Goal: Task Accomplishment & Management: Manage account settings

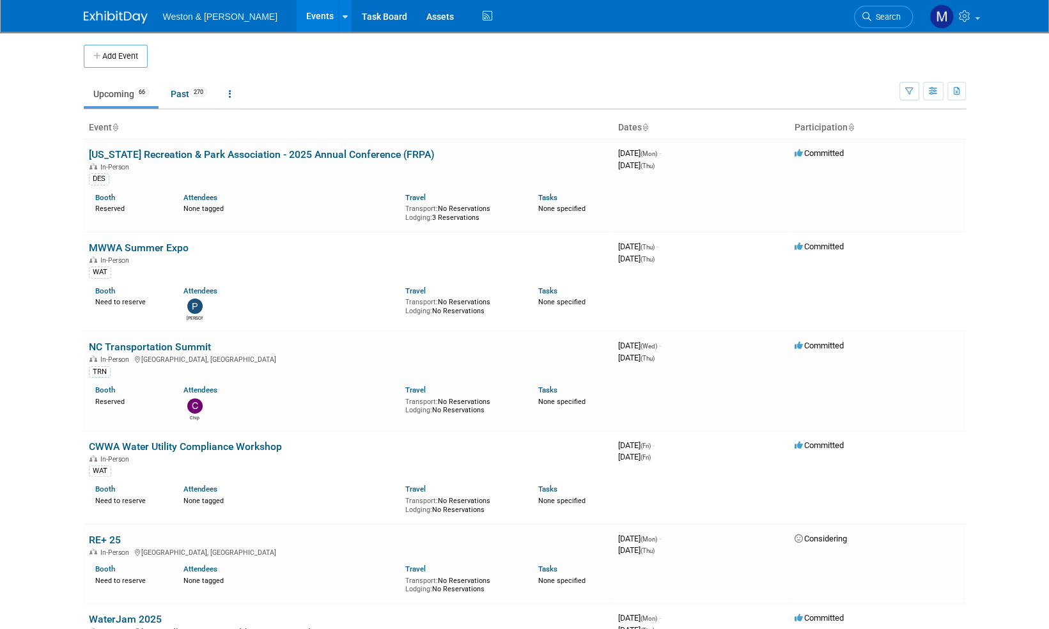
click at [105, 18] on img at bounding box center [116, 17] width 64 height 13
click at [893, 19] on span "Search" at bounding box center [885, 17] width 29 height 10
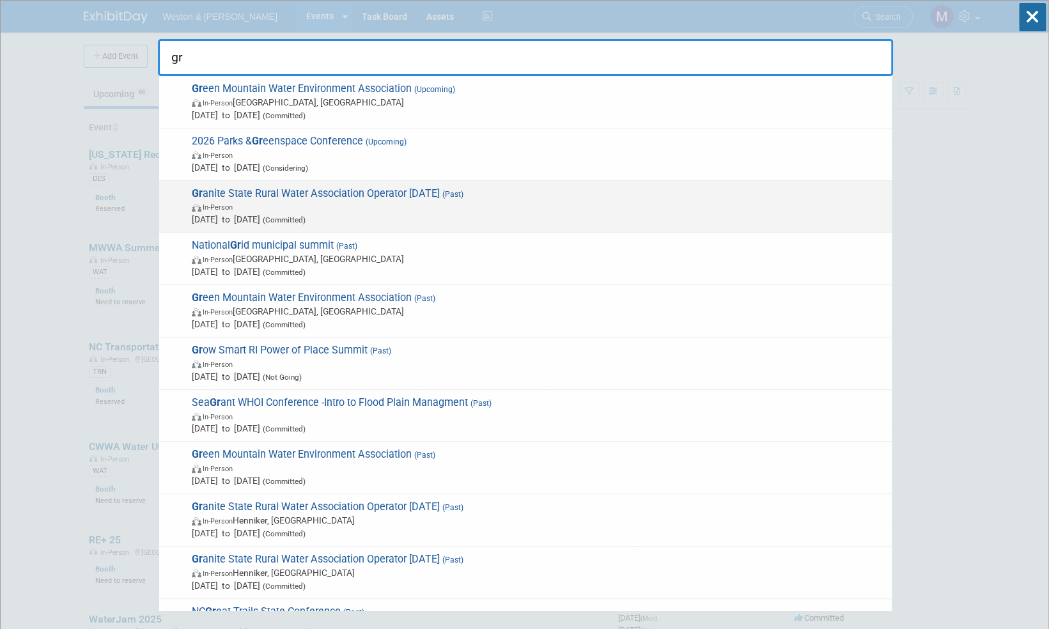
type input "gr"
click at [382, 192] on span "Gr anite State Rural Water Association Operator Field Day (Past) In-Person Aug …" at bounding box center [536, 206] width 697 height 39
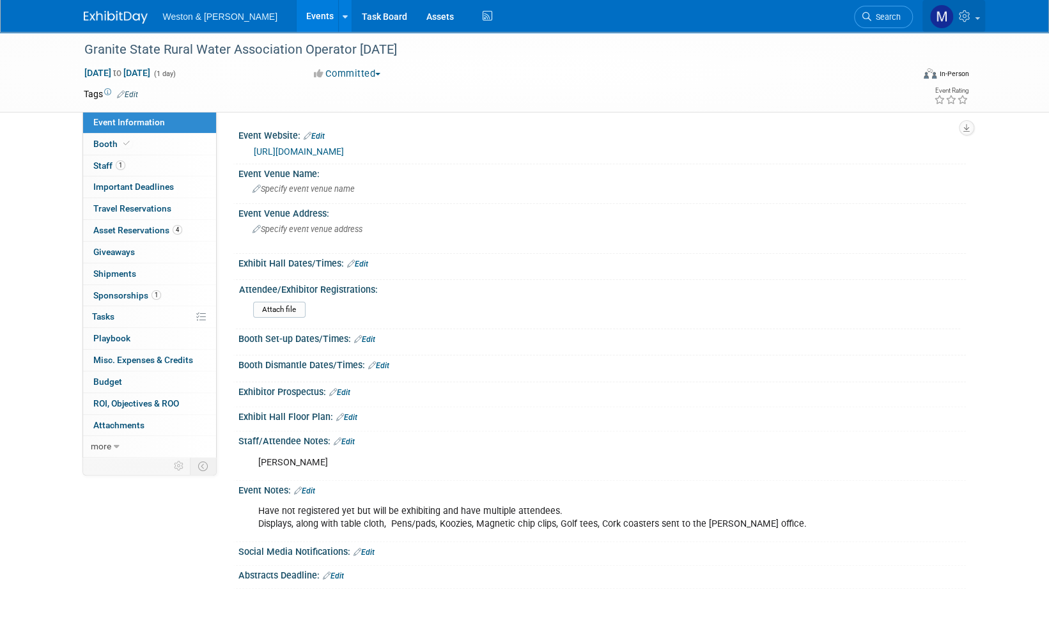
click at [977, 18] on span at bounding box center [977, 18] width 5 height 3
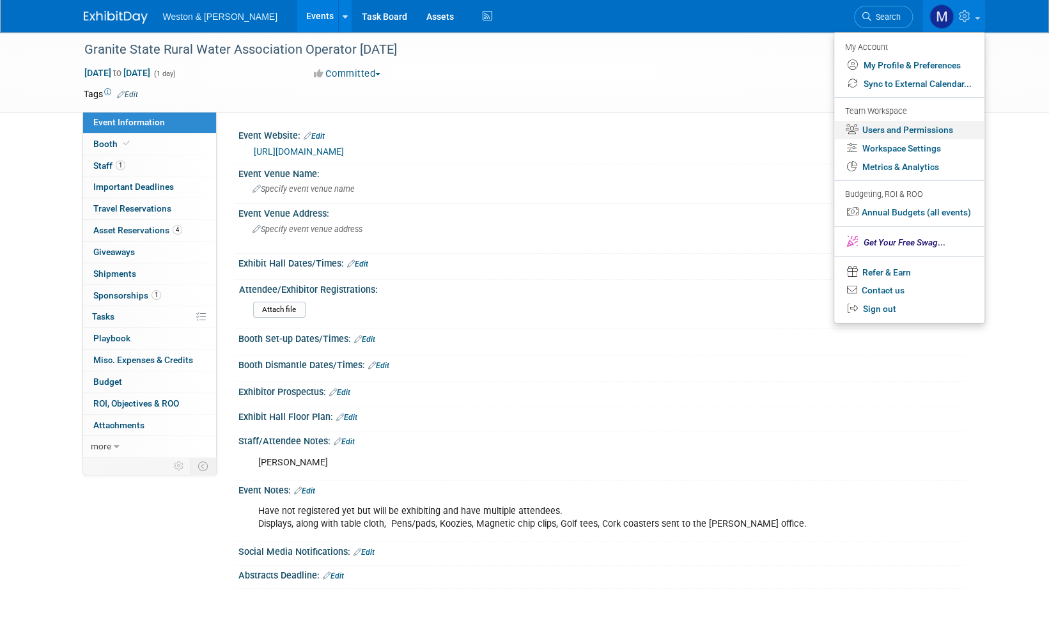
click at [917, 129] on link "Users and Permissions" at bounding box center [909, 130] width 150 height 19
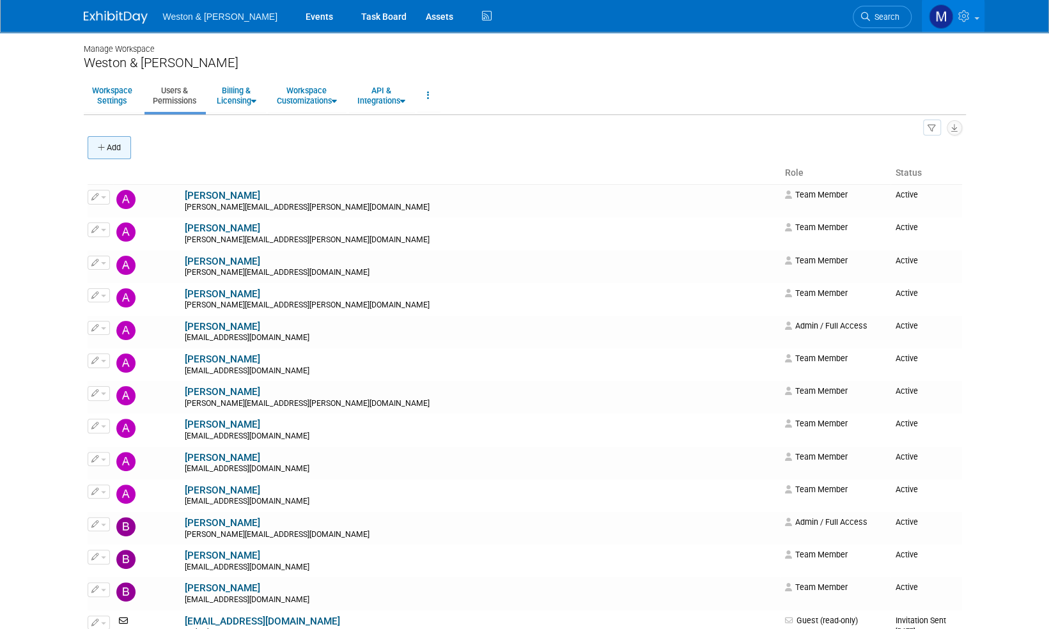
click at [112, 146] on button "Add" at bounding box center [109, 147] width 43 height 23
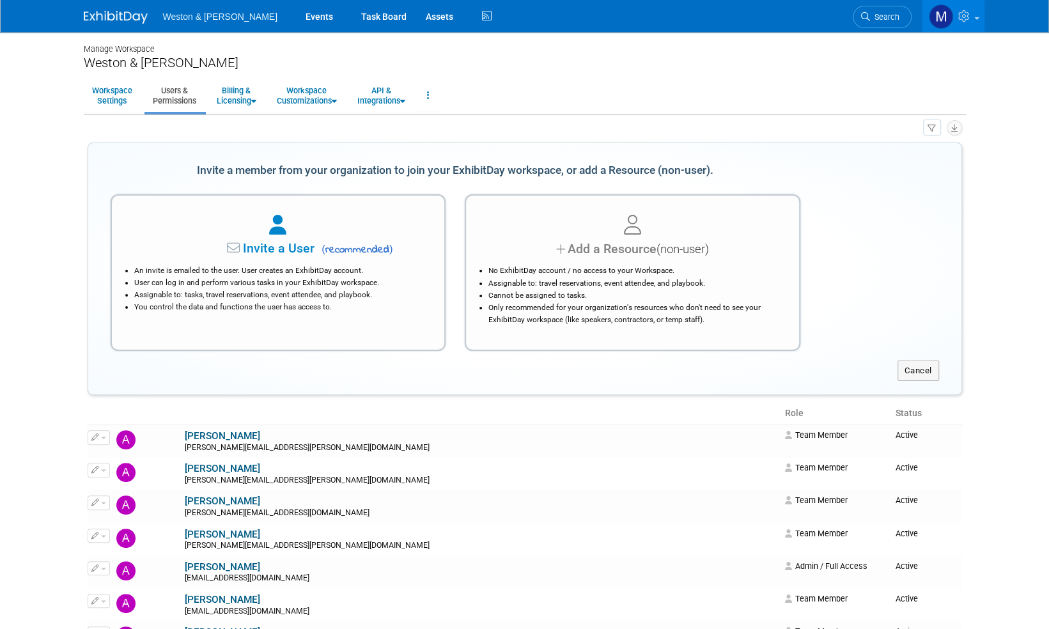
click at [255, 246] on span "Invite a User" at bounding box center [238, 248] width 151 height 15
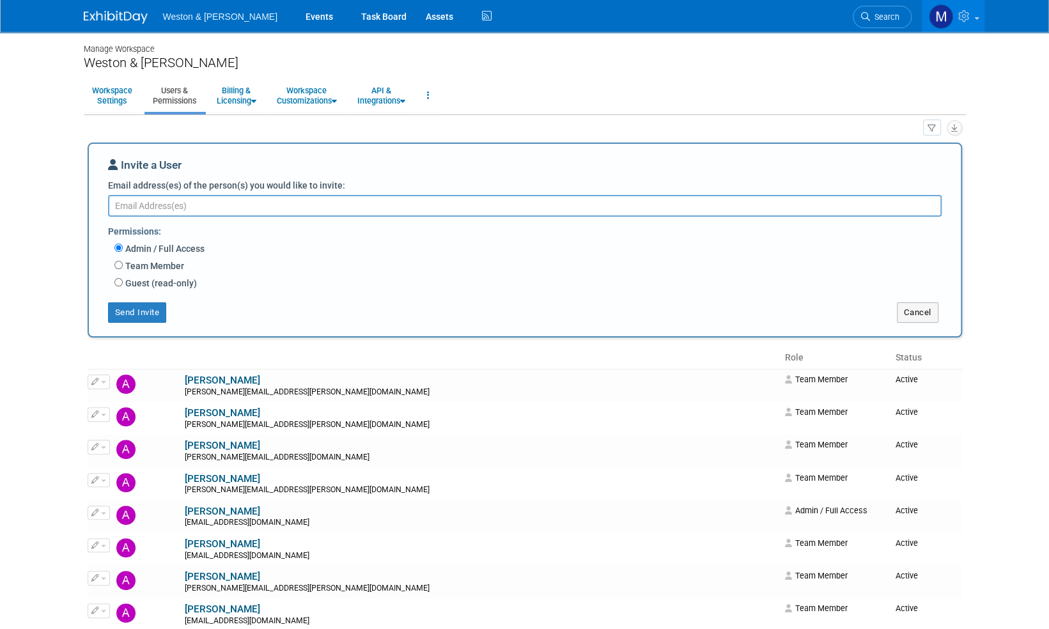
paste textarea "Prescott.Karen@wseinc.com>"
type textarea "Prescott.Karen@wseinc.com>"
click at [118, 263] on input "Team Member" at bounding box center [118, 265] width 8 height 8
radio input "true"
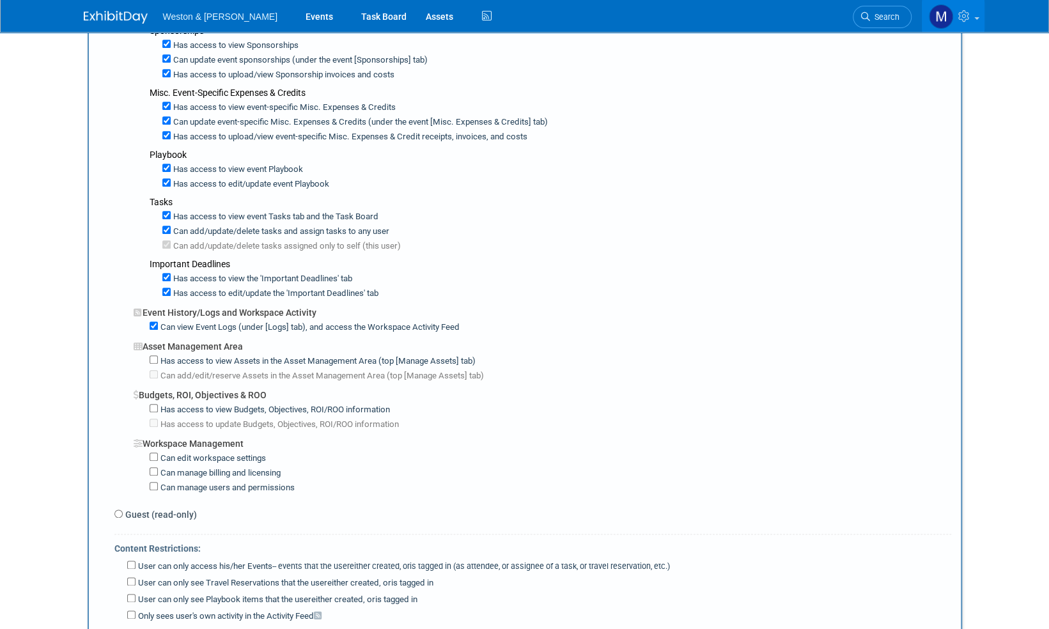
scroll to position [767, 0]
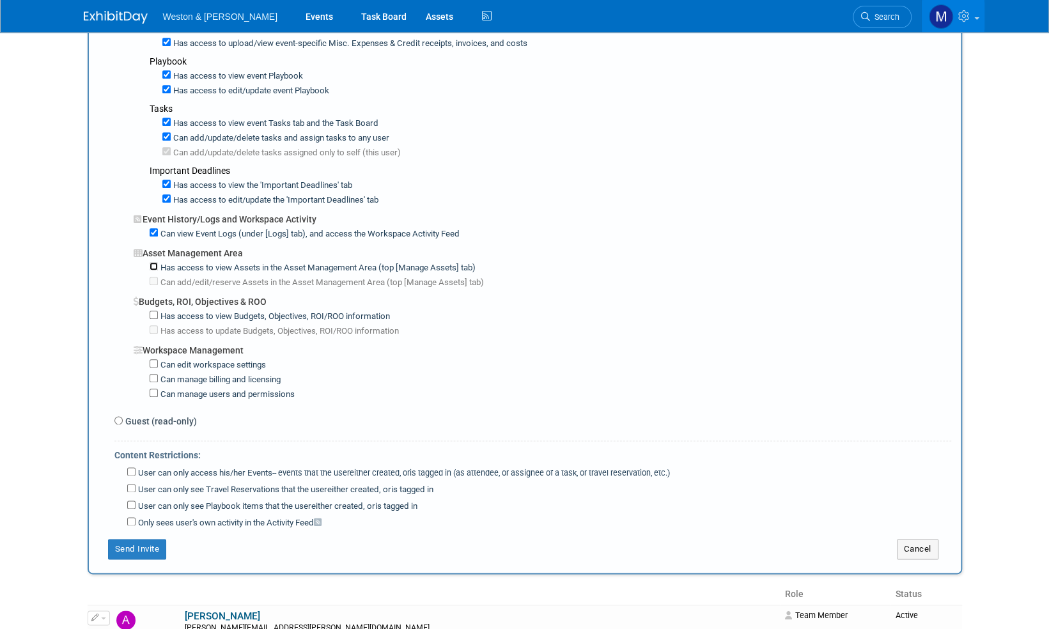
click at [157, 262] on input "Has access to view Assets in the Asset Management Area (top [Manage Assets] tab)" at bounding box center [154, 266] width 8 height 8
checkbox input "true"
click at [135, 539] on button "Send Invite" at bounding box center [137, 549] width 59 height 20
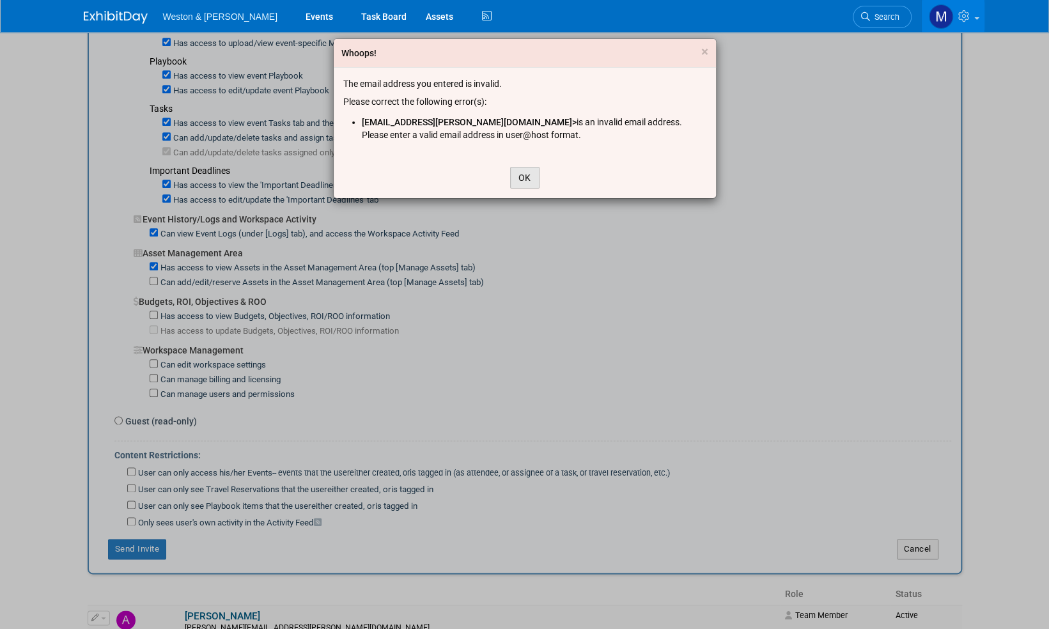
click at [525, 173] on button "OK" at bounding box center [524, 178] width 29 height 22
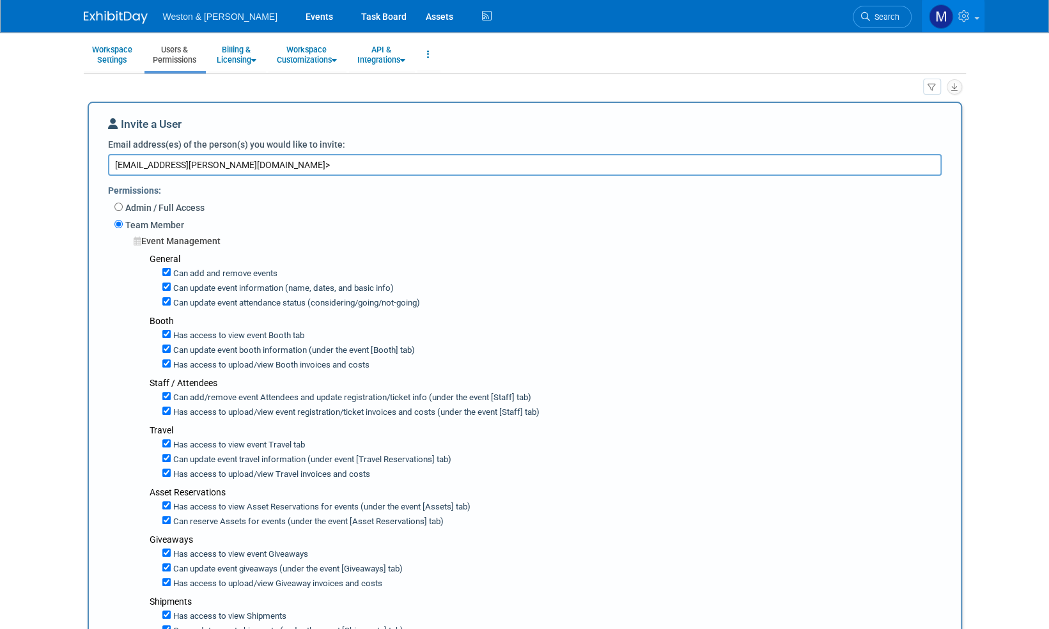
scroll to position [0, 0]
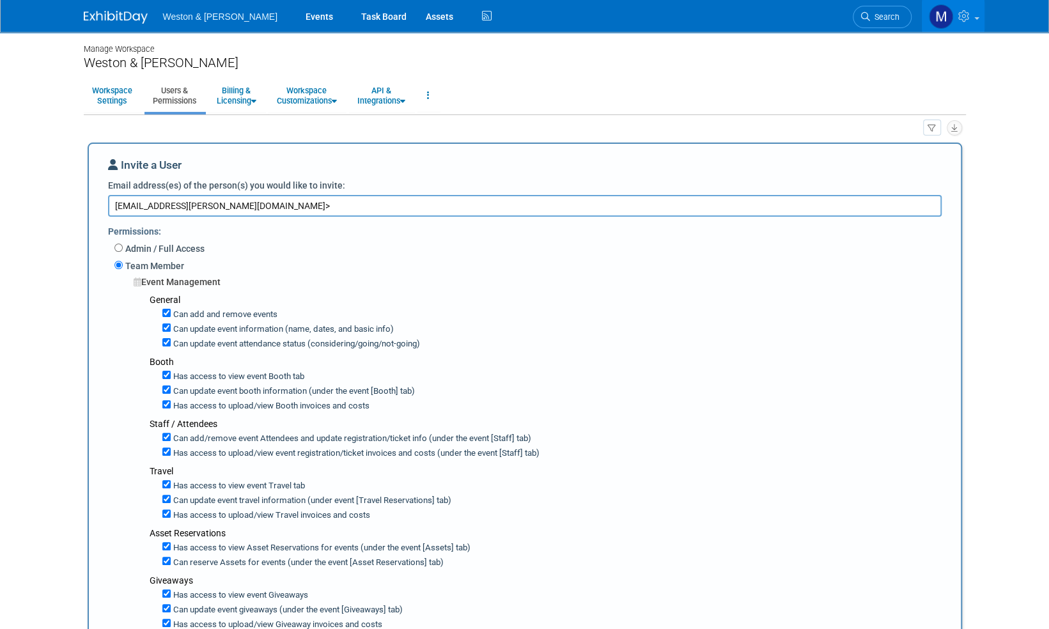
click at [251, 207] on textarea "Prescott.Karen@wseinc.com>" at bounding box center [524, 206] width 833 height 22
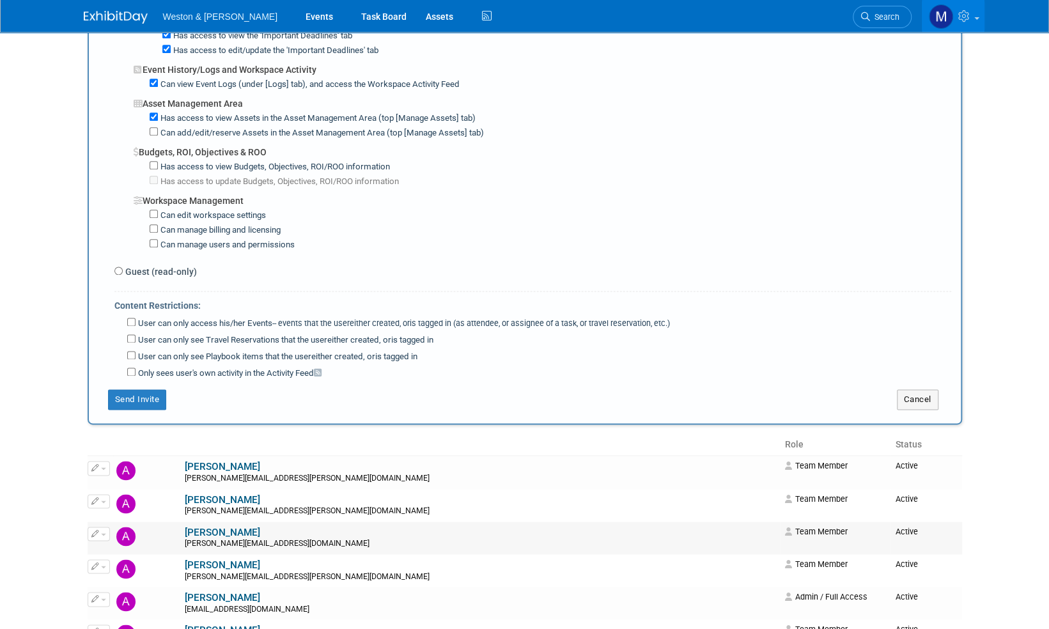
scroll to position [1087, 0]
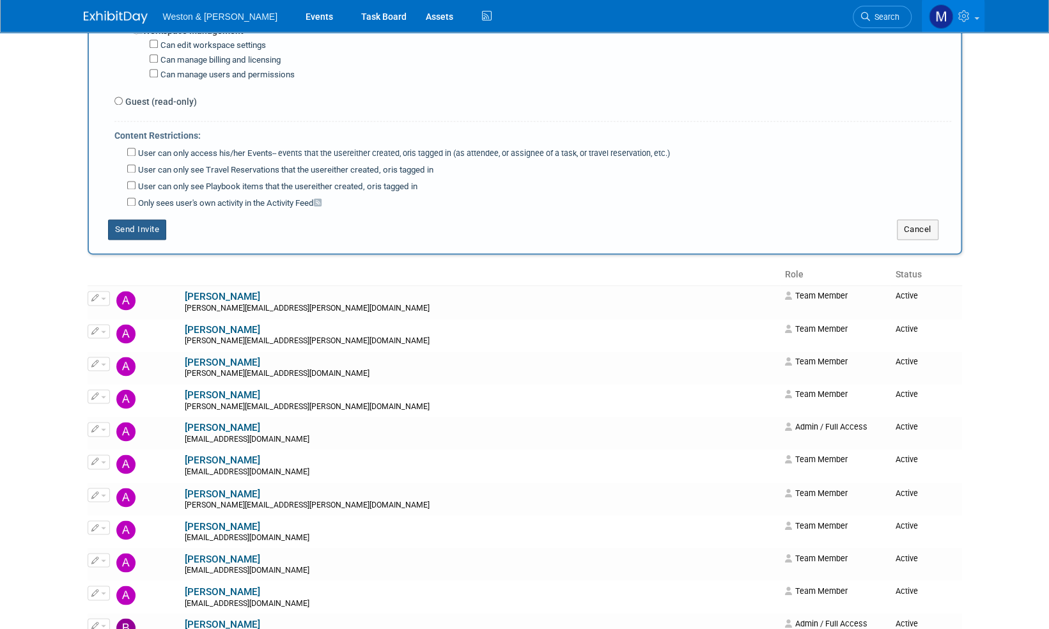
type textarea "Prescott.Karen@wseinc.com"
click at [137, 219] on button "Send Invite" at bounding box center [137, 229] width 59 height 20
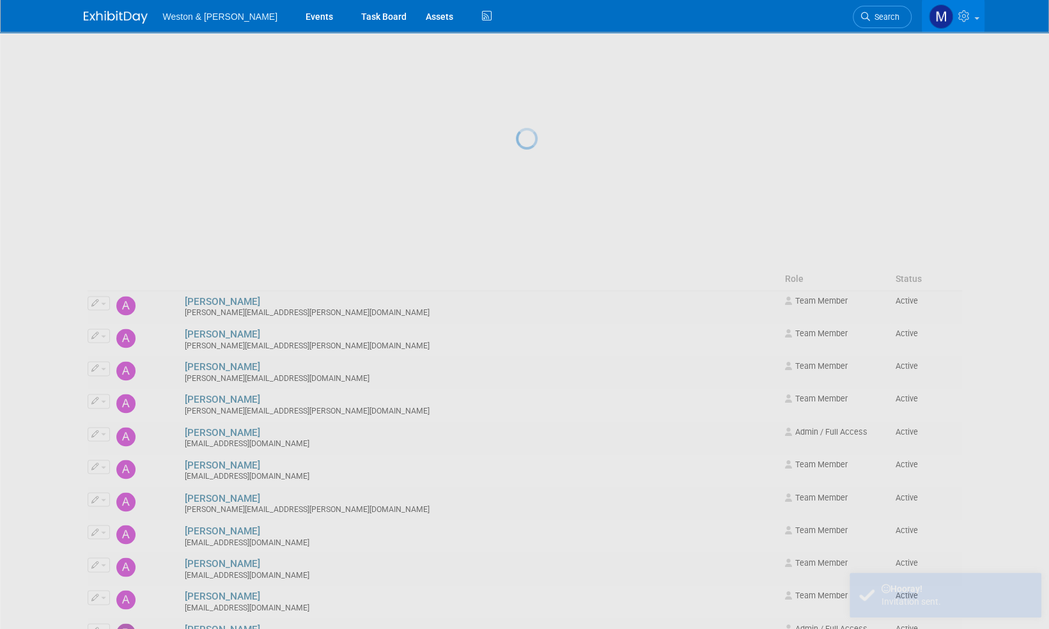
scroll to position [0, 0]
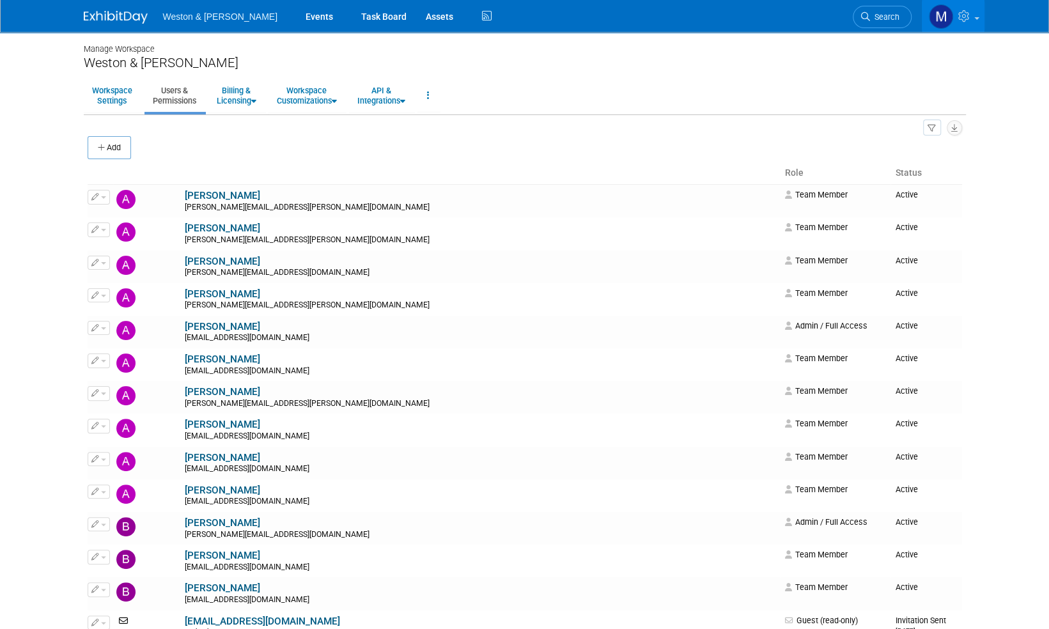
click at [101, 19] on img at bounding box center [116, 17] width 64 height 13
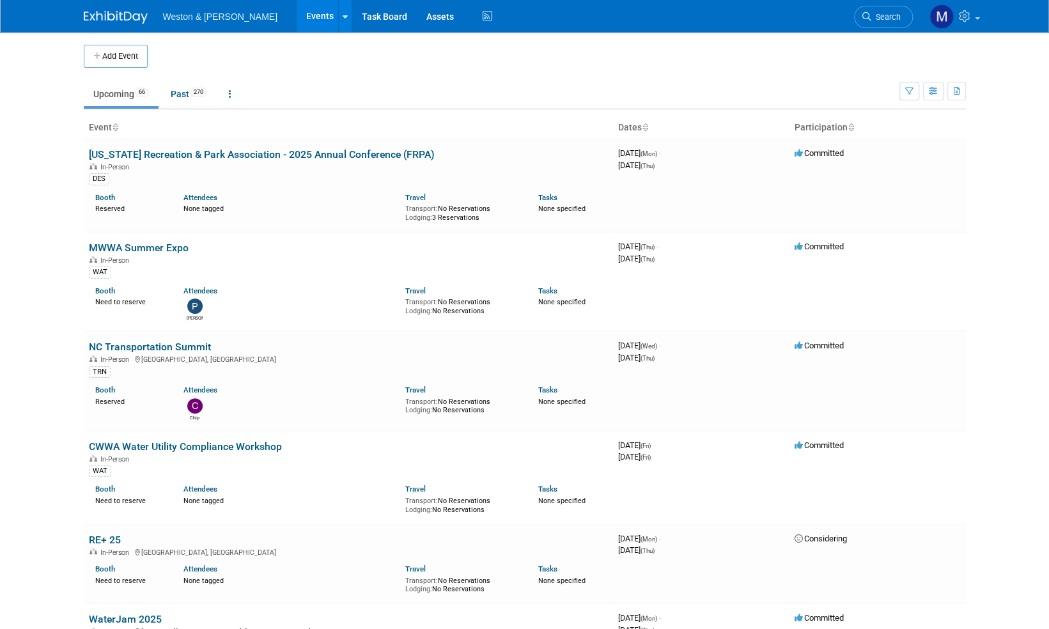
click at [888, 16] on span "Search" at bounding box center [885, 17] width 29 height 10
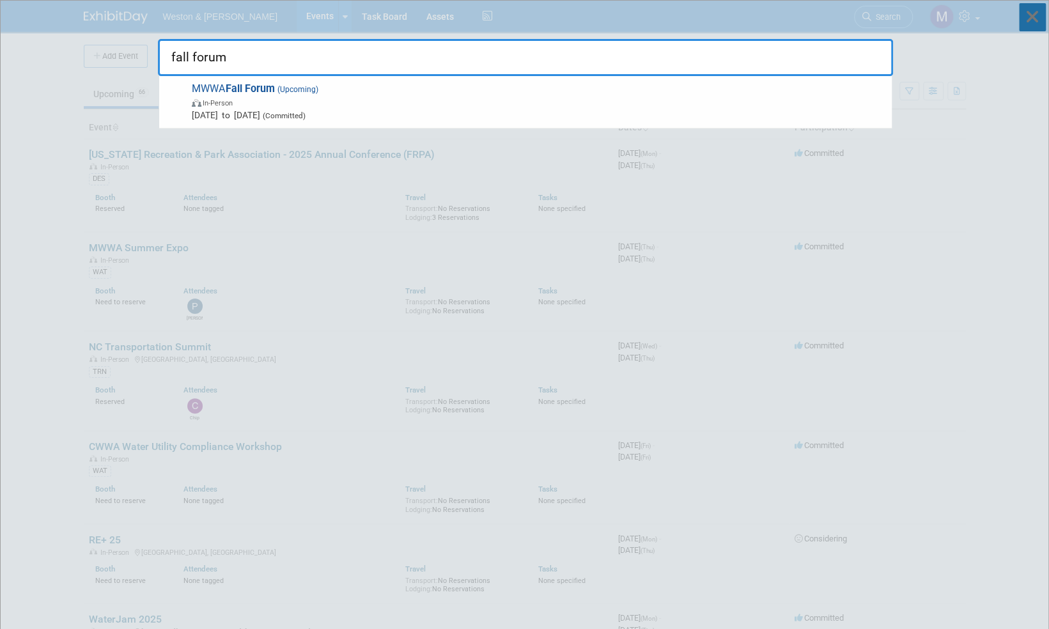
type input "fall forum"
click at [1032, 15] on icon at bounding box center [1032, 17] width 27 height 28
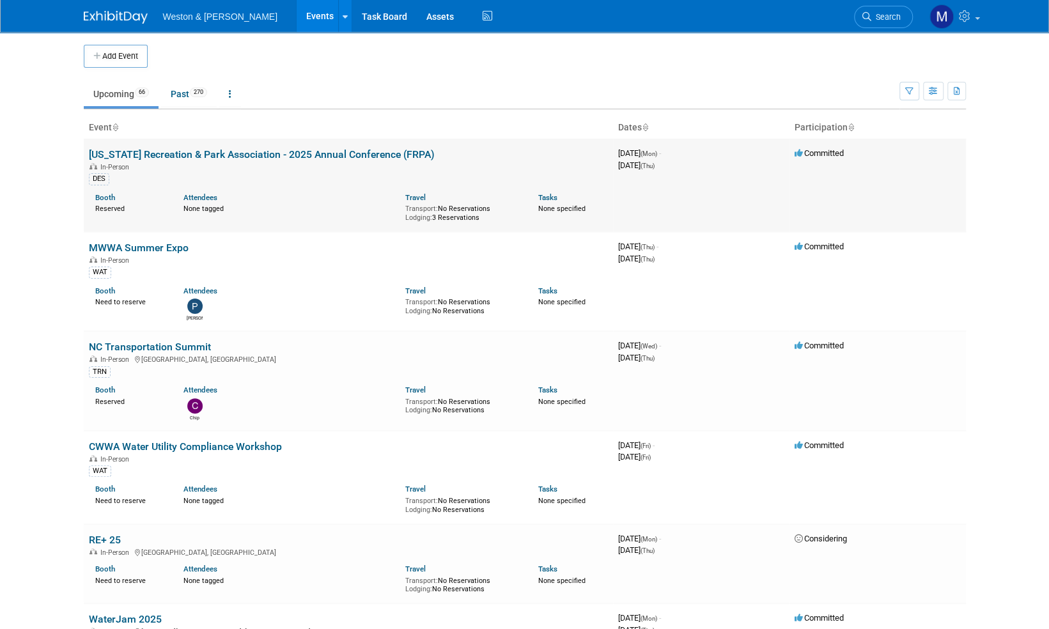
click at [328, 155] on link "[US_STATE] Recreation & Park Association - 2025 Annual Conference (FRPA)" at bounding box center [262, 154] width 346 height 12
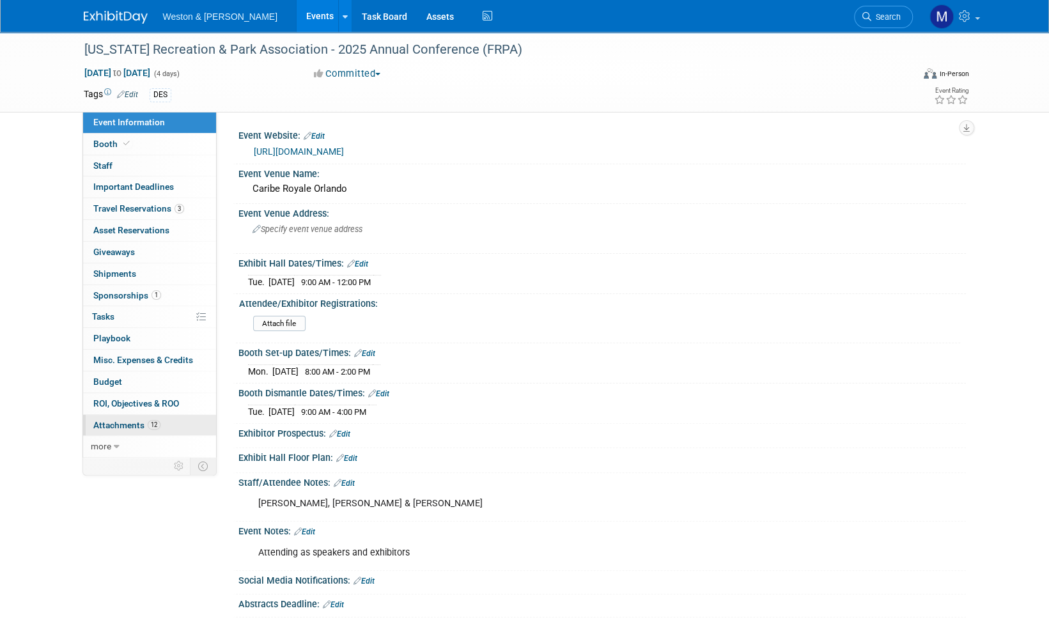
click at [132, 425] on span "Attachments 12" at bounding box center [126, 425] width 67 height 10
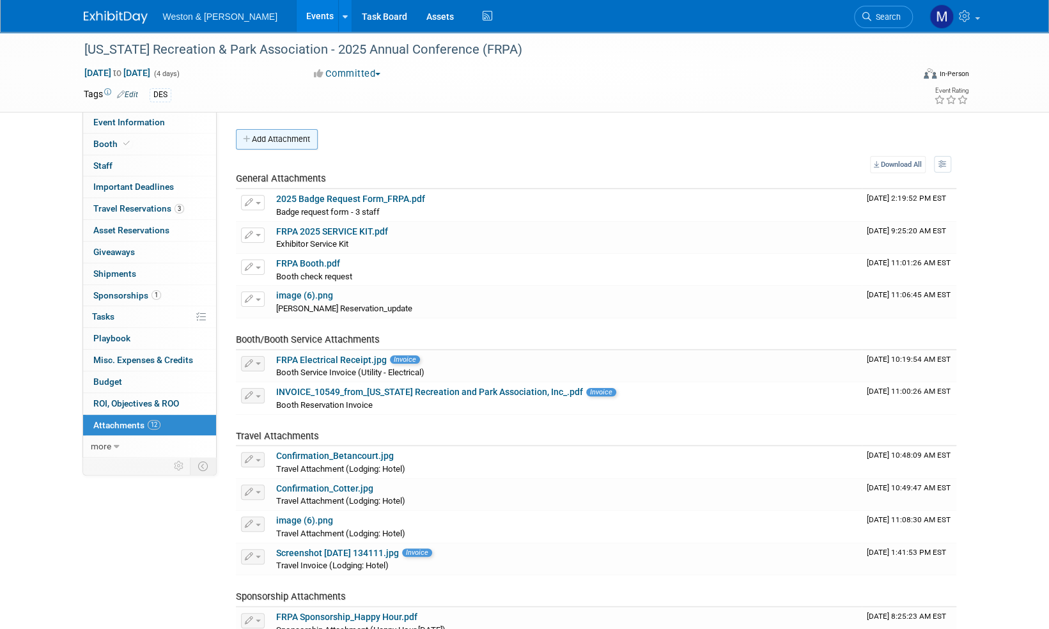
click at [294, 140] on button "Add Attachment" at bounding box center [277, 139] width 82 height 20
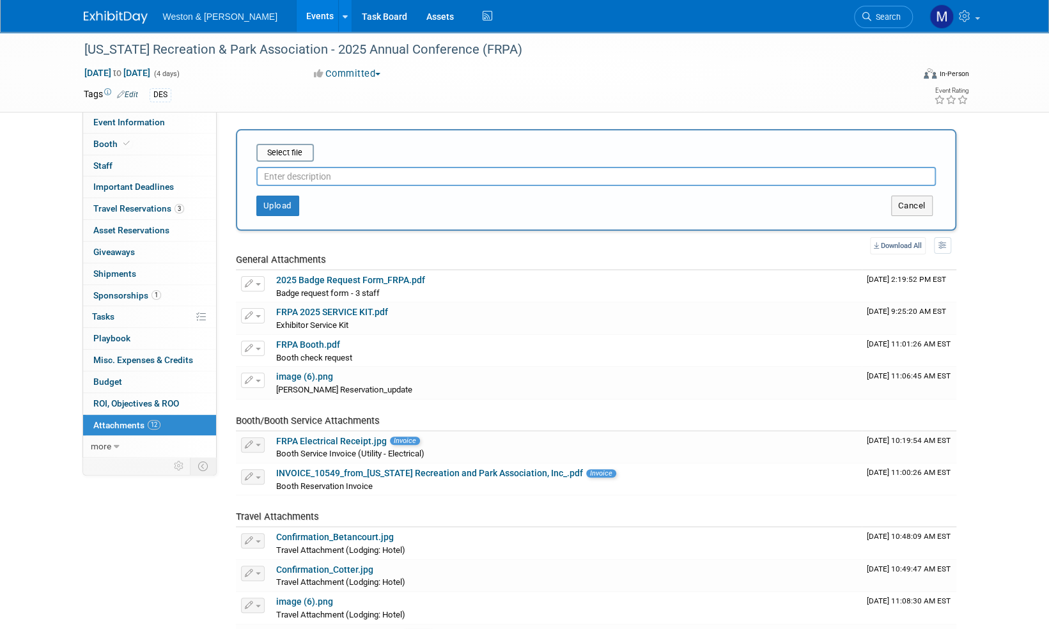
click at [297, 178] on input "text" at bounding box center [595, 176] width 679 height 19
click at [286, 153] on input "file" at bounding box center [236, 152] width 152 height 15
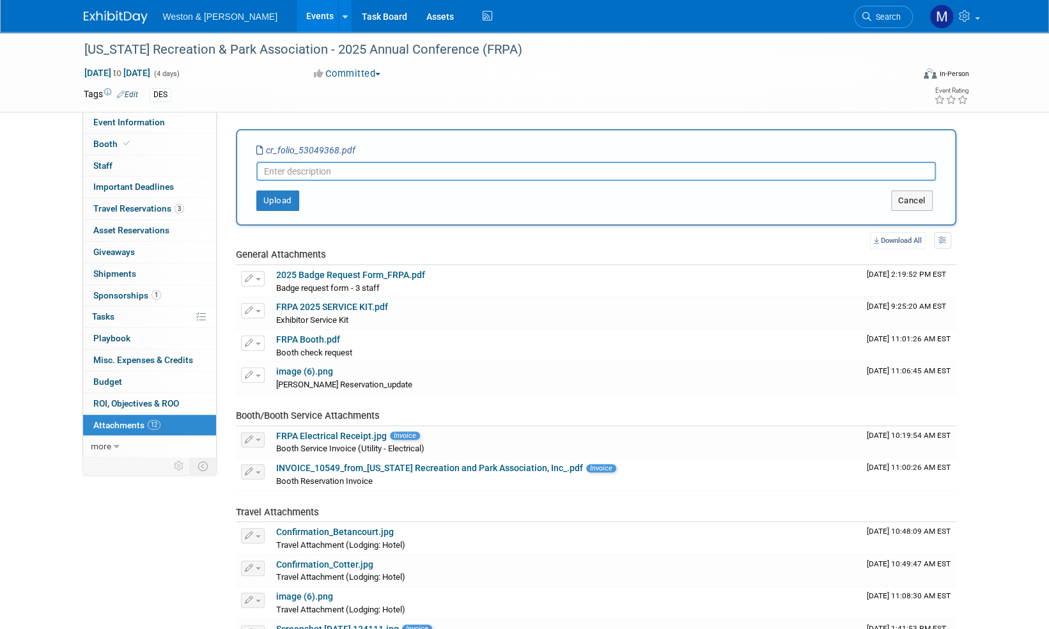
click at [291, 169] on input "text" at bounding box center [595, 171] width 679 height 19
type input "Folio_Cotter"
click at [277, 200] on button "Upload" at bounding box center [277, 200] width 43 height 20
